Goal: Navigation & Orientation: Find specific page/section

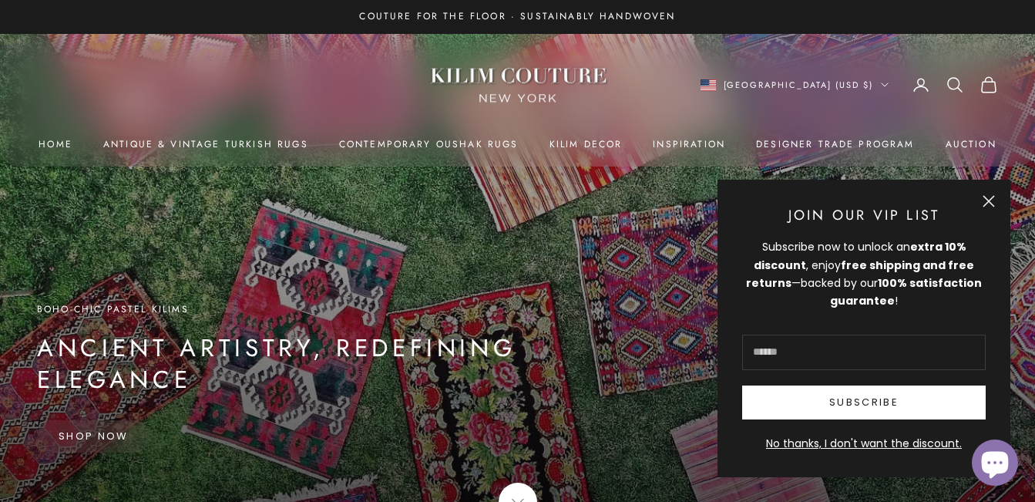
click at [988, 195] on button "Close" at bounding box center [989, 201] width 12 height 12
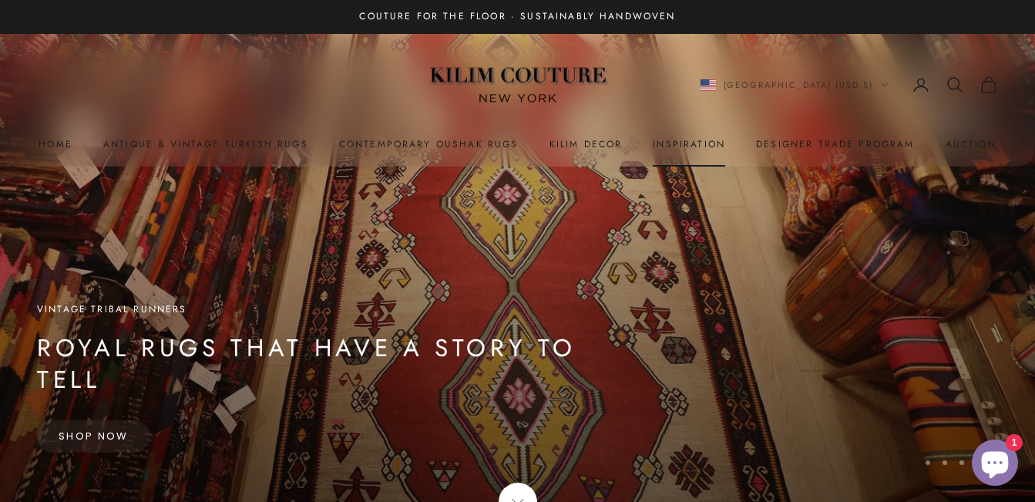
click at [682, 142] on link "Inspiration" at bounding box center [689, 143] width 72 height 15
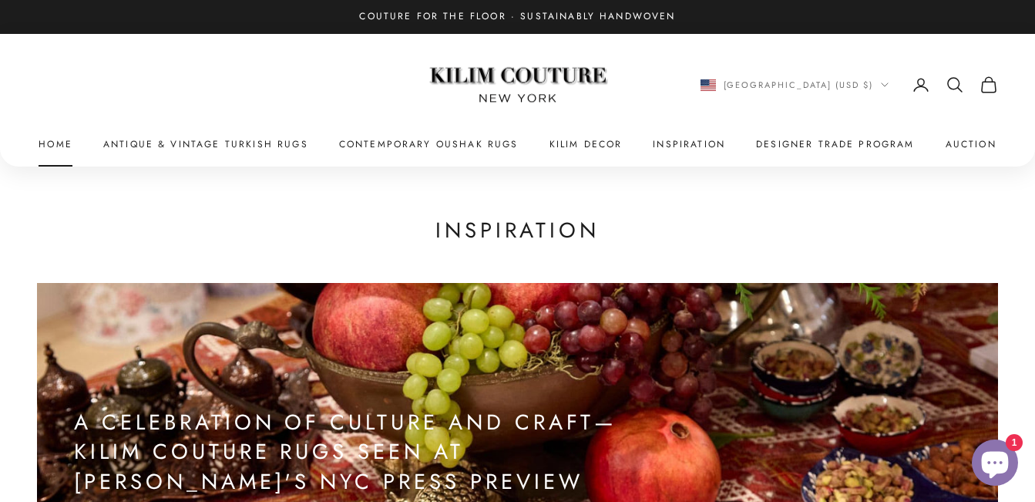
click at [56, 140] on link "Home" at bounding box center [56, 143] width 34 height 15
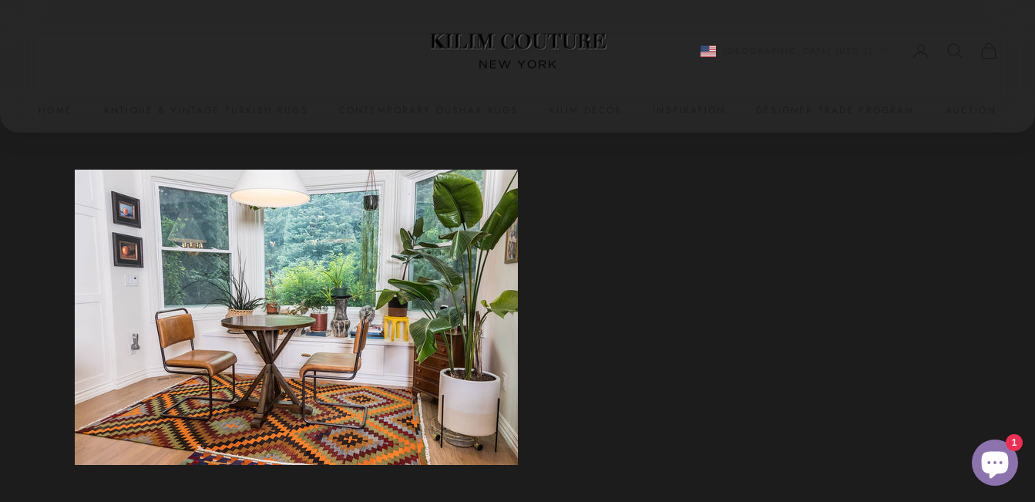
scroll to position [617, 0]
